Goal: Find specific page/section: Find specific page/section

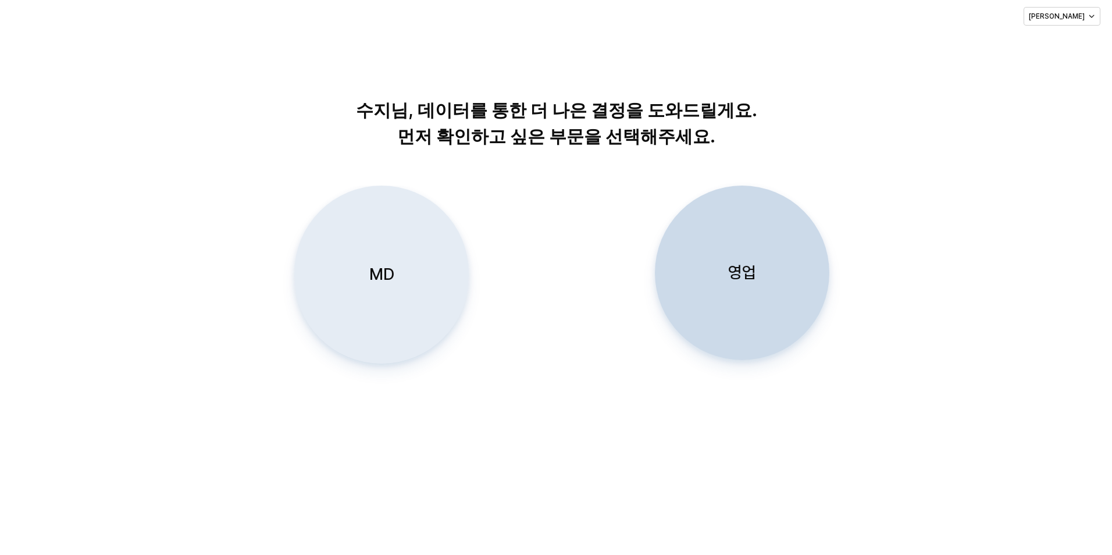
click at [427, 277] on div "MD" at bounding box center [382, 274] width 164 height 177
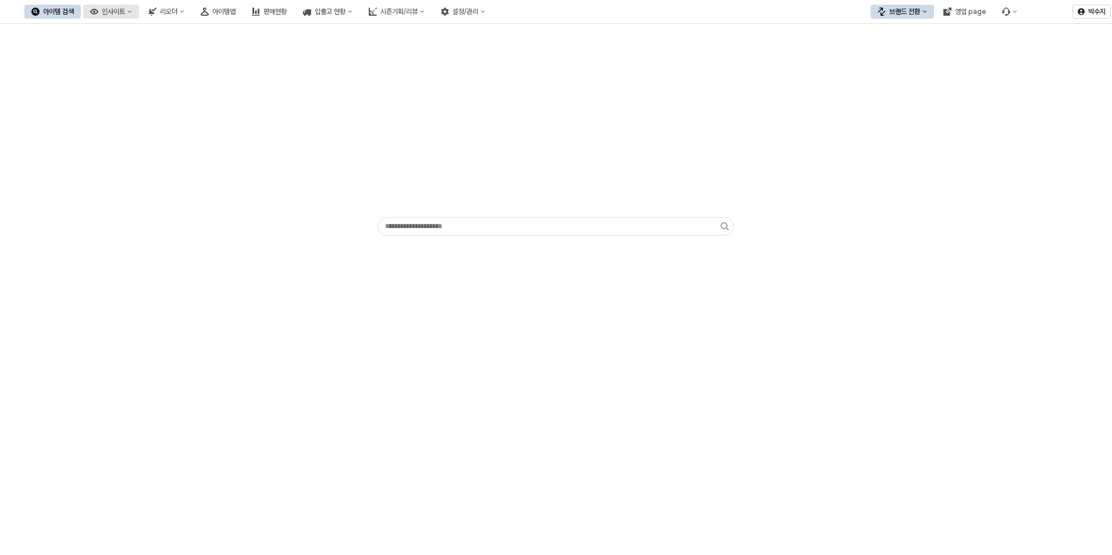
click at [125, 12] on div "인사이트" at bounding box center [113, 12] width 23 height 8
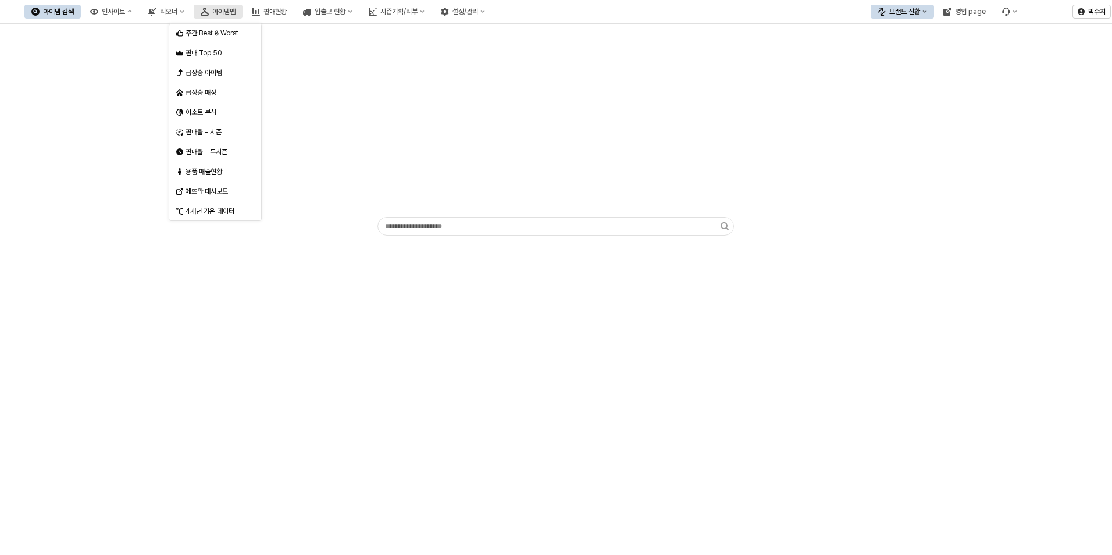
click at [243, 8] on button "아이템맵" at bounding box center [218, 12] width 49 height 14
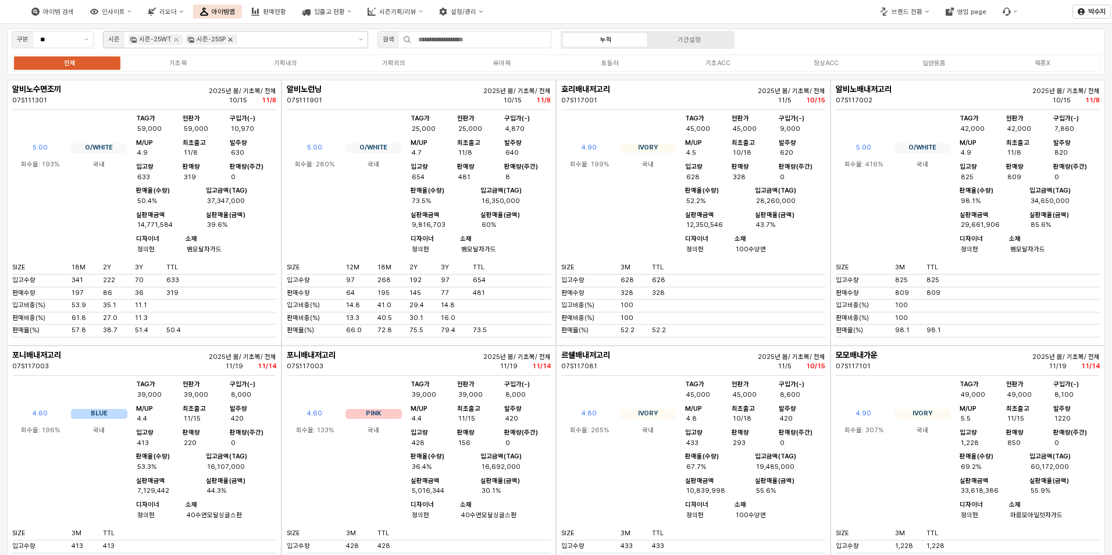
click at [230, 41] on icon "Remove 시즌-25SP" at bounding box center [230, 39] width 9 height 9
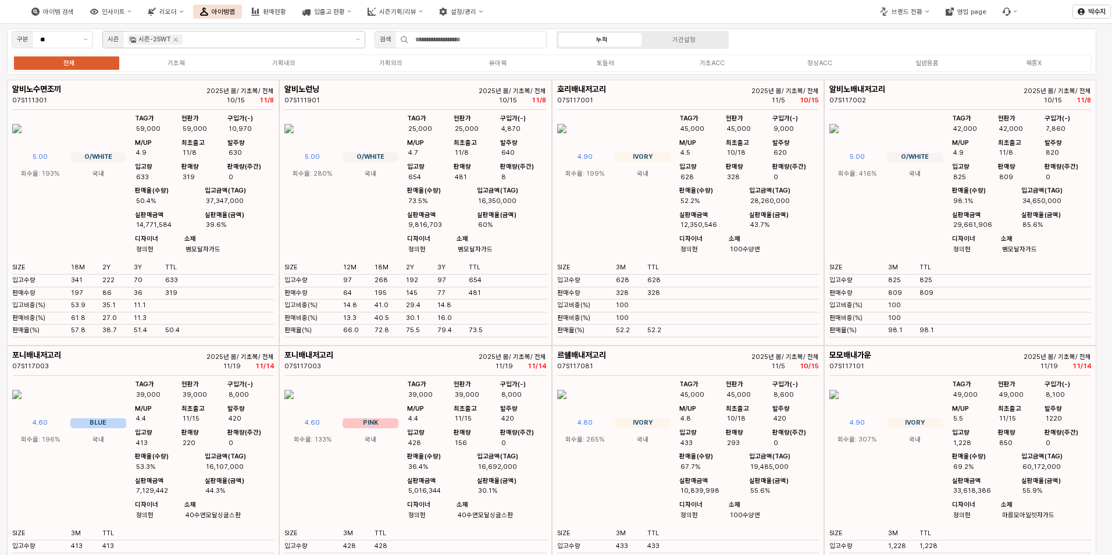
click at [503, 68] on div "전체 기초복 기획내의 기획외의 유아복 토들러 기초ACC 정상ACC 일반용품 복종X" at bounding box center [552, 63] width 1080 height 18
click at [501, 62] on div "유아복" at bounding box center [497, 63] width 17 height 8
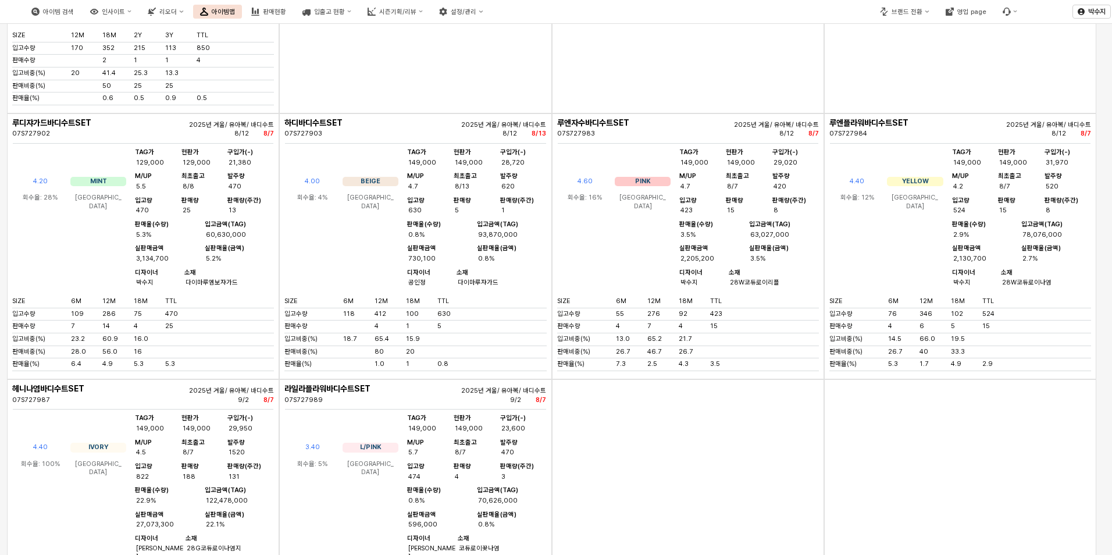
scroll to position [1105, 0]
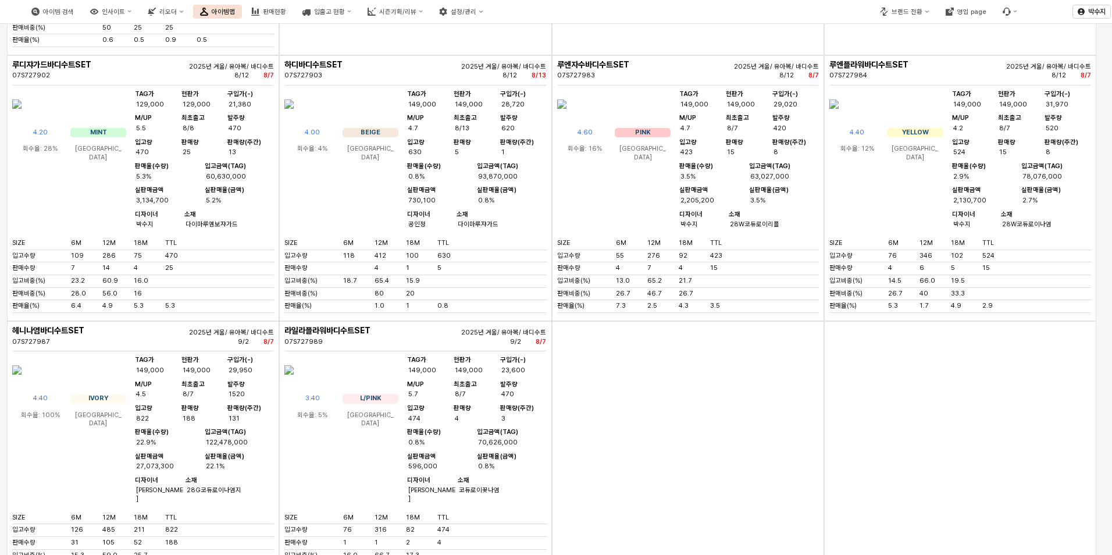
click at [22, 118] on img "App Frame" at bounding box center [16, 104] width 9 height 28
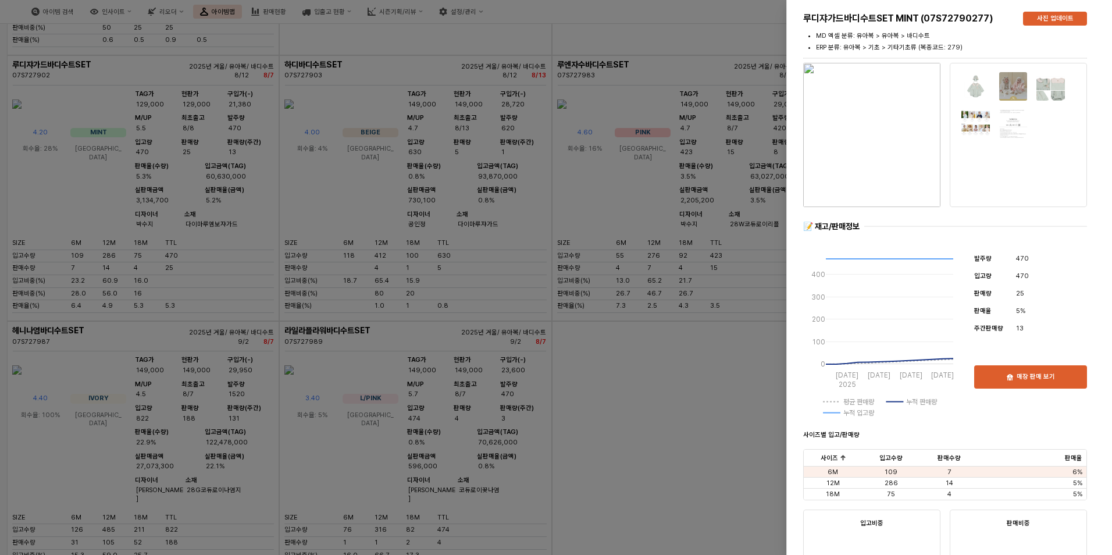
click at [860, 160] on img "button" at bounding box center [871, 135] width 137 height 144
click at [678, 445] on div at bounding box center [556, 277] width 1112 height 555
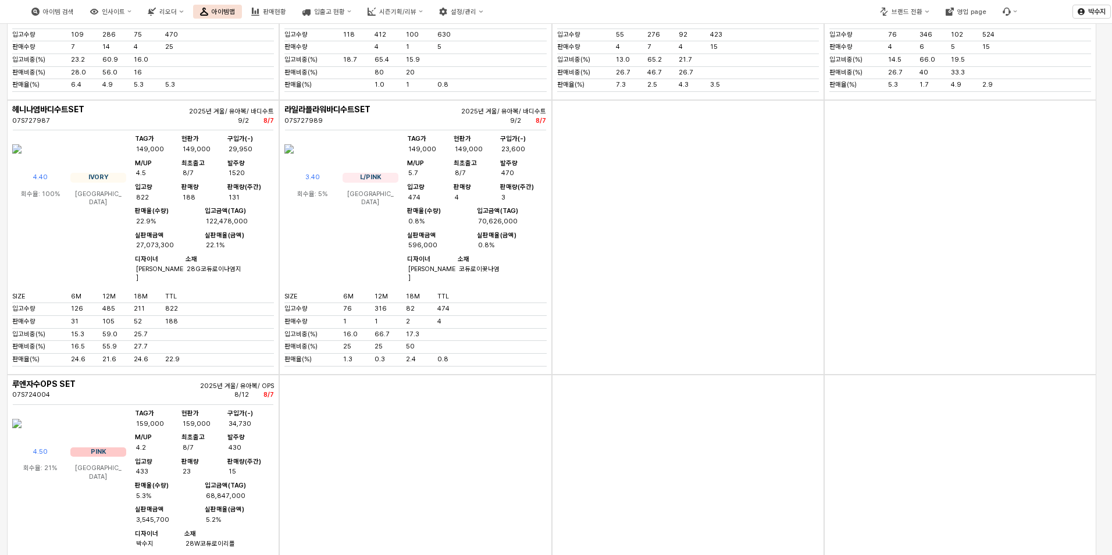
scroll to position [1338, 0]
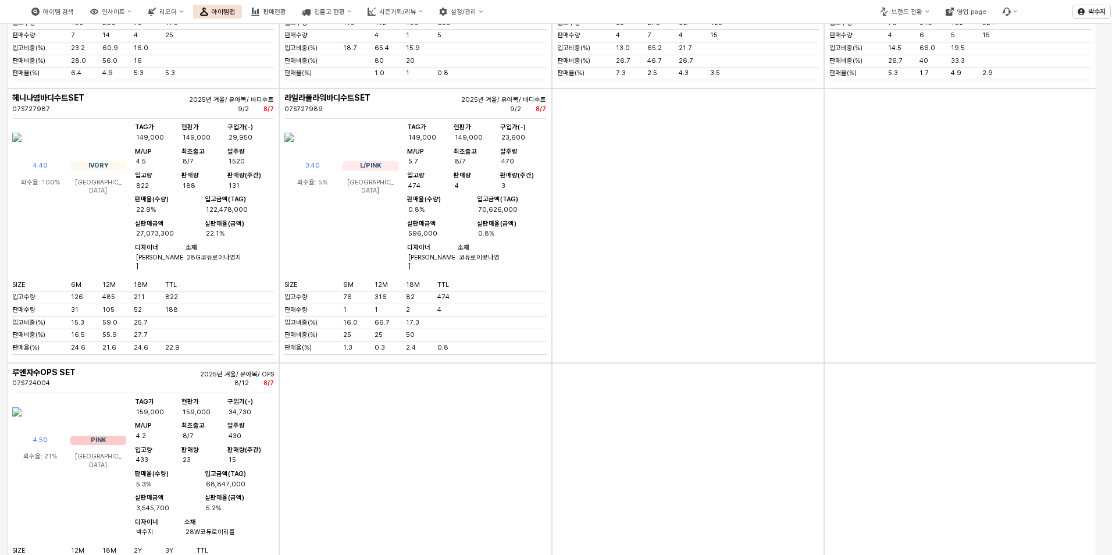
click at [22, 151] on img "App Frame" at bounding box center [16, 137] width 9 height 28
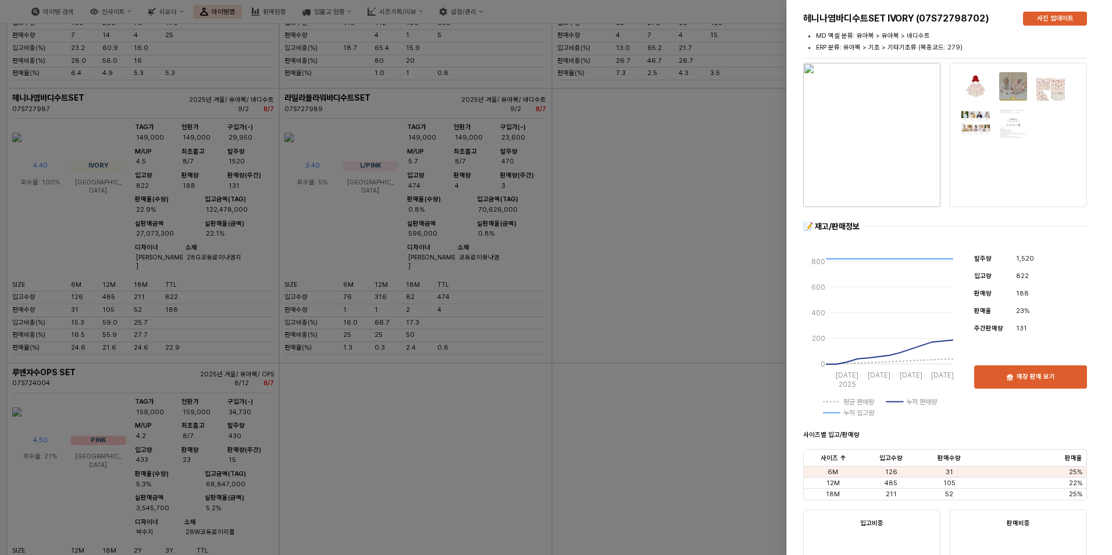
click at [895, 163] on img "button" at bounding box center [871, 135] width 137 height 144
click at [641, 317] on div at bounding box center [556, 277] width 1112 height 555
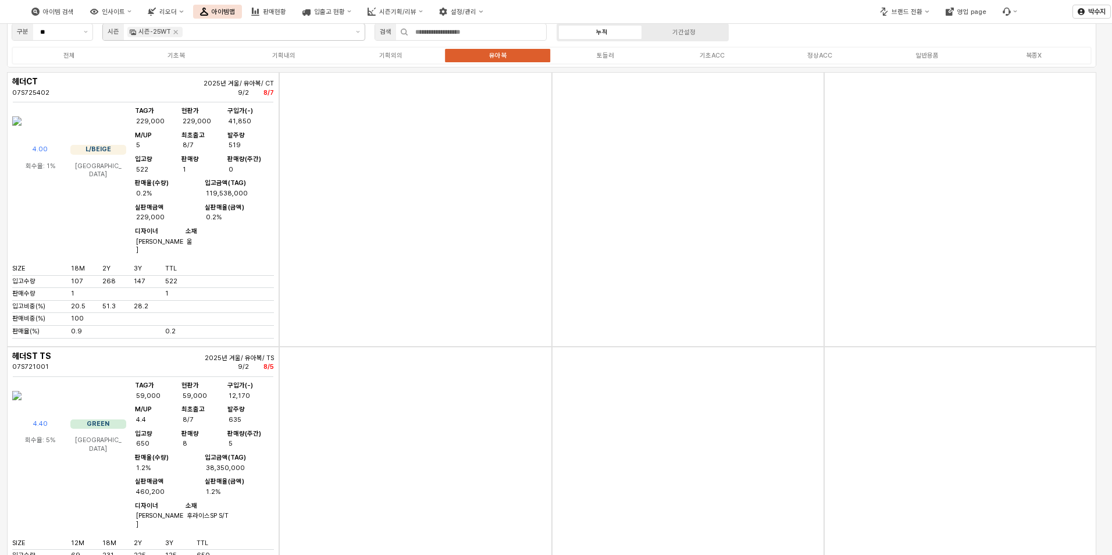
scroll to position [0, 0]
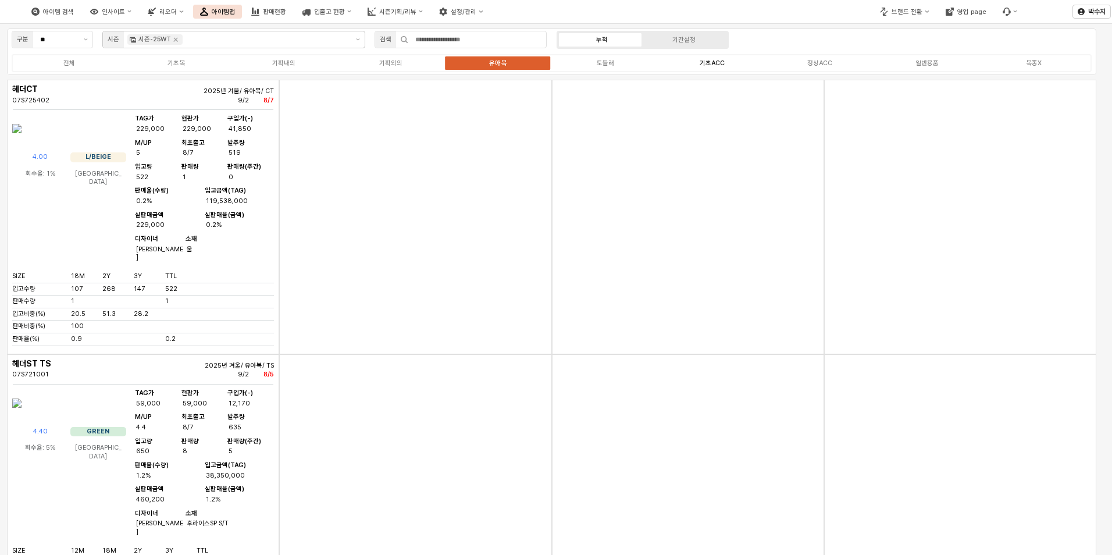
click at [698, 63] on label "기초ACC" at bounding box center [712, 63] width 107 height 10
click at [820, 63] on div "정상ACC" at bounding box center [819, 63] width 25 height 8
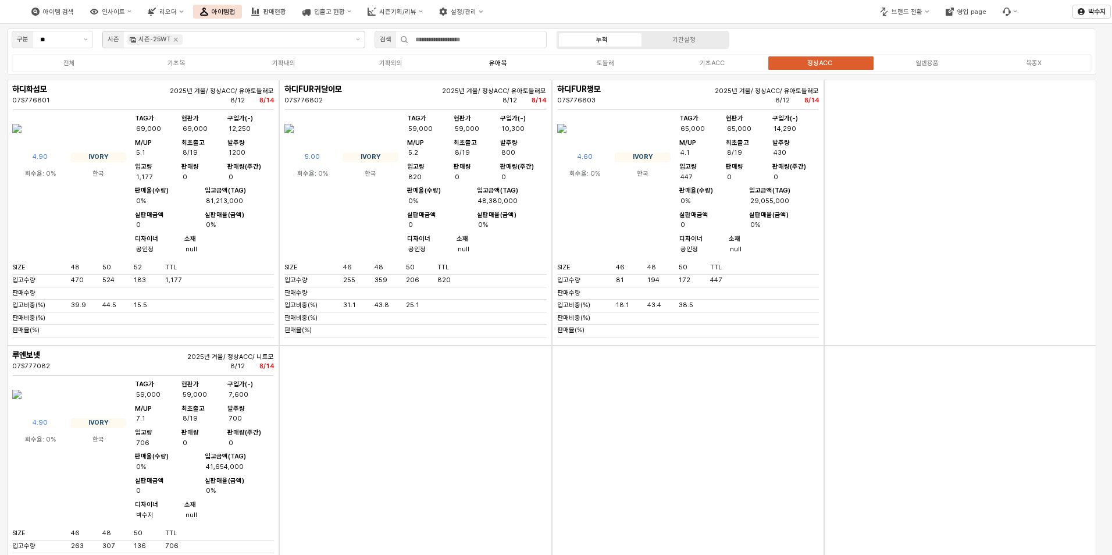
click at [503, 59] on div "유아복" at bounding box center [497, 63] width 17 height 8
